Goal: Task Accomplishment & Management: Manage account settings

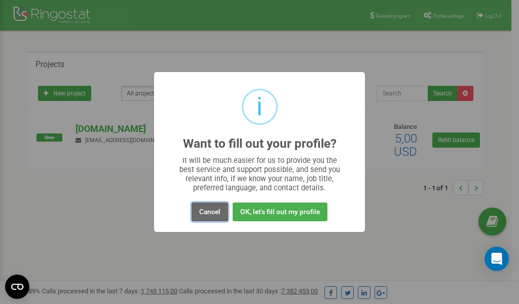
click at [205, 213] on button "Cancel" at bounding box center [210, 211] width 37 height 19
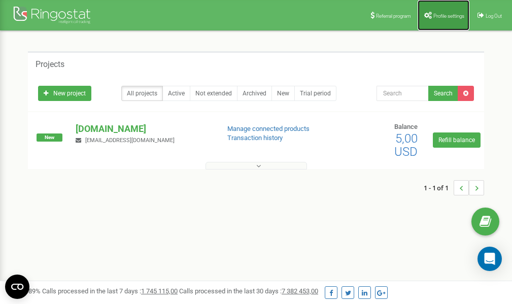
click at [444, 16] on span "Profile settings" at bounding box center [448, 16] width 31 height 6
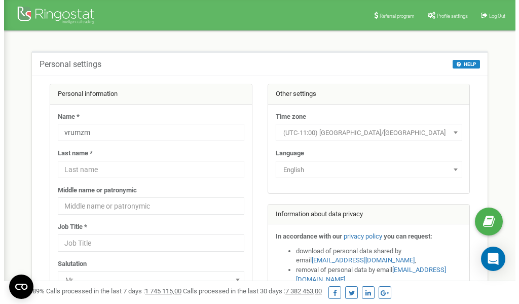
scroll to position [51, 0]
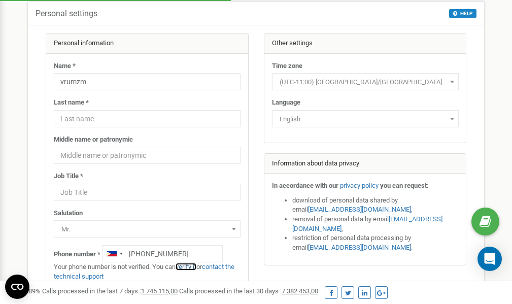
click at [188, 267] on link "verify it" at bounding box center [185, 267] width 21 height 8
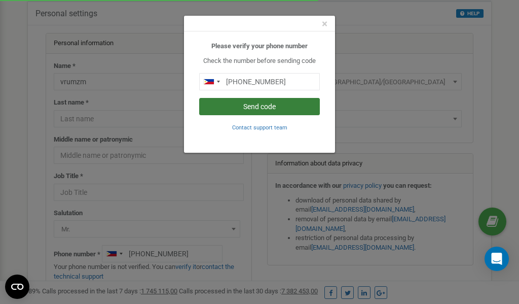
click at [267, 107] on button "Send code" at bounding box center [259, 106] width 121 height 17
